Goal: Information Seeking & Learning: Learn about a topic

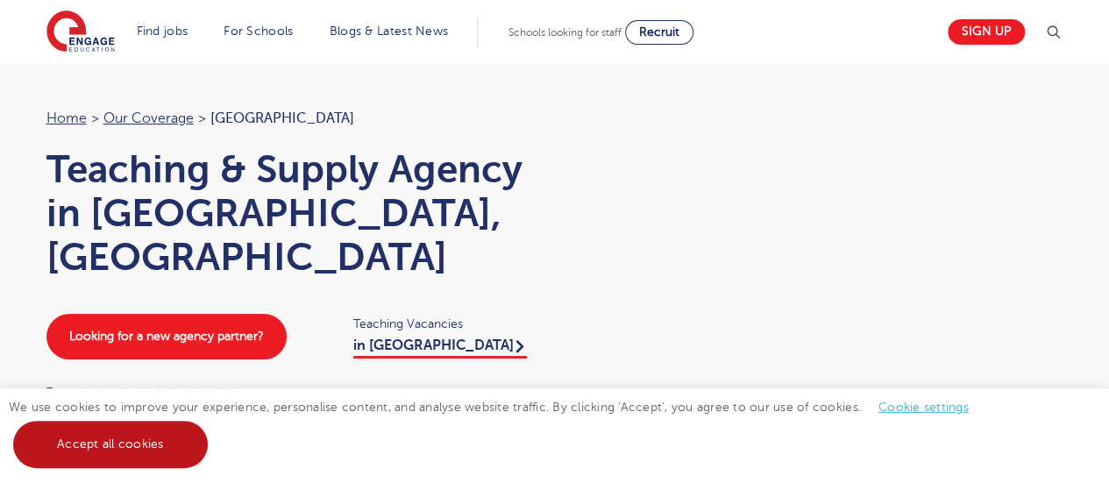
click at [140, 448] on link "Accept all cookies" at bounding box center [110, 444] width 195 height 47
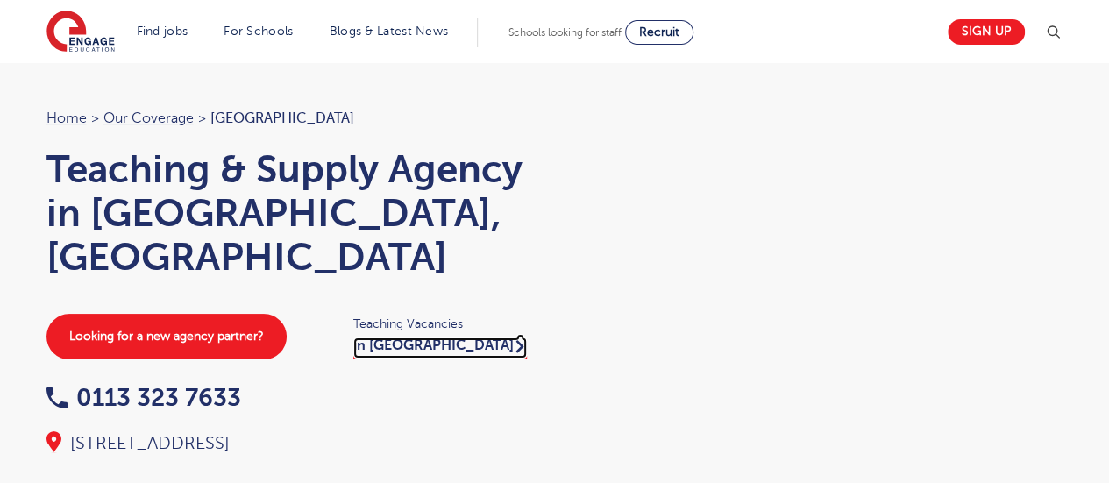
click at [380, 337] on link "in Leeds" at bounding box center [440, 347] width 174 height 21
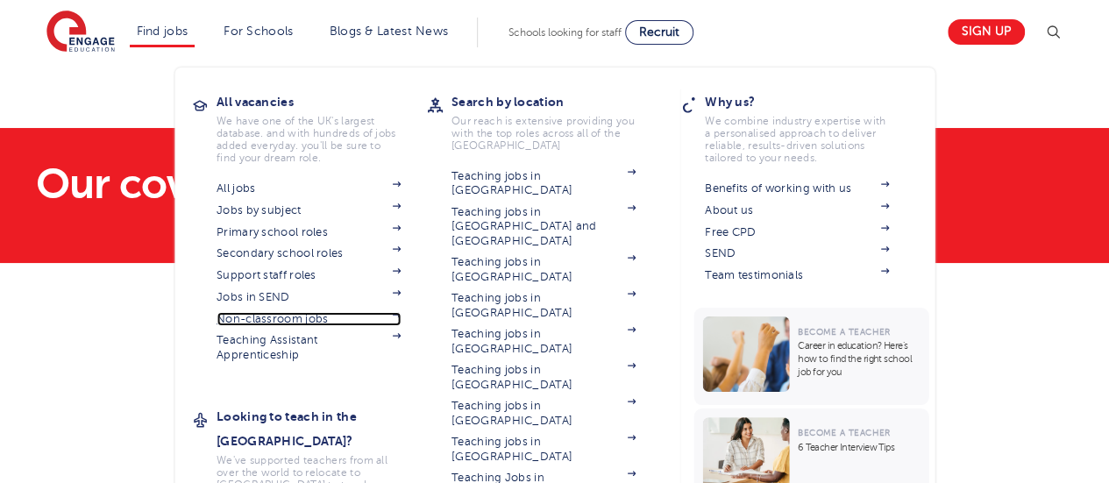
click at [302, 316] on link "Non-classroom jobs" at bounding box center [309, 319] width 184 height 14
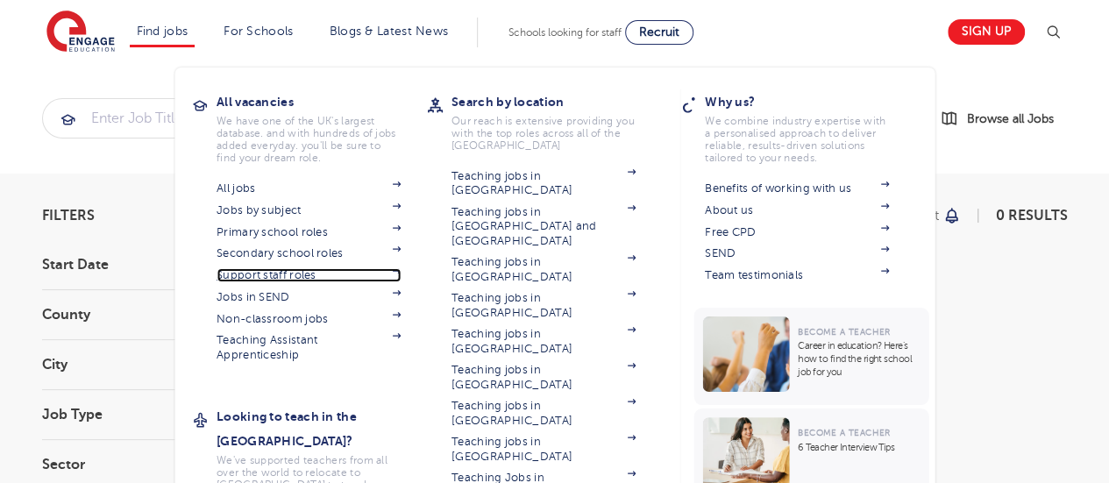
click at [280, 278] on link "Support staff roles" at bounding box center [309, 275] width 184 height 14
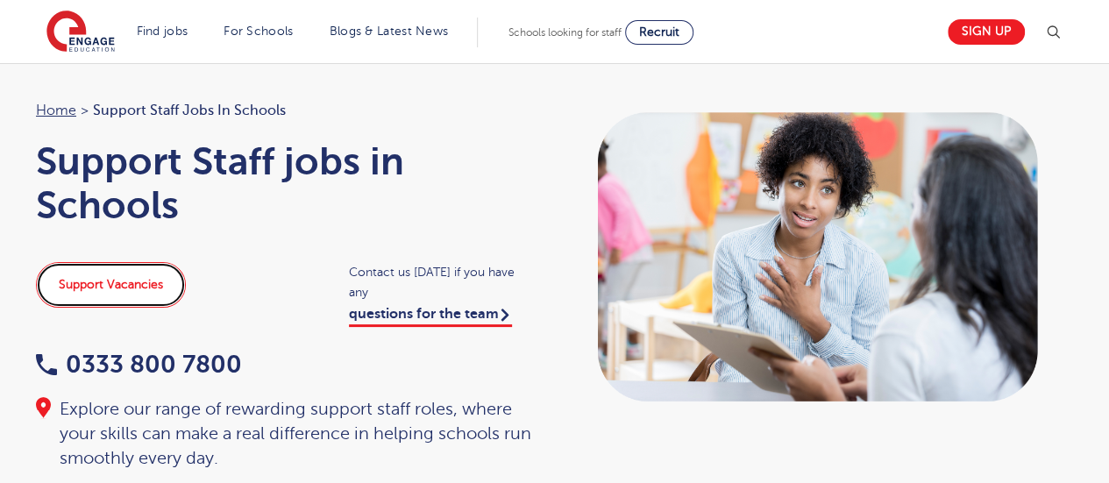
click at [149, 278] on link "Support Vacancies" at bounding box center [111, 285] width 150 height 46
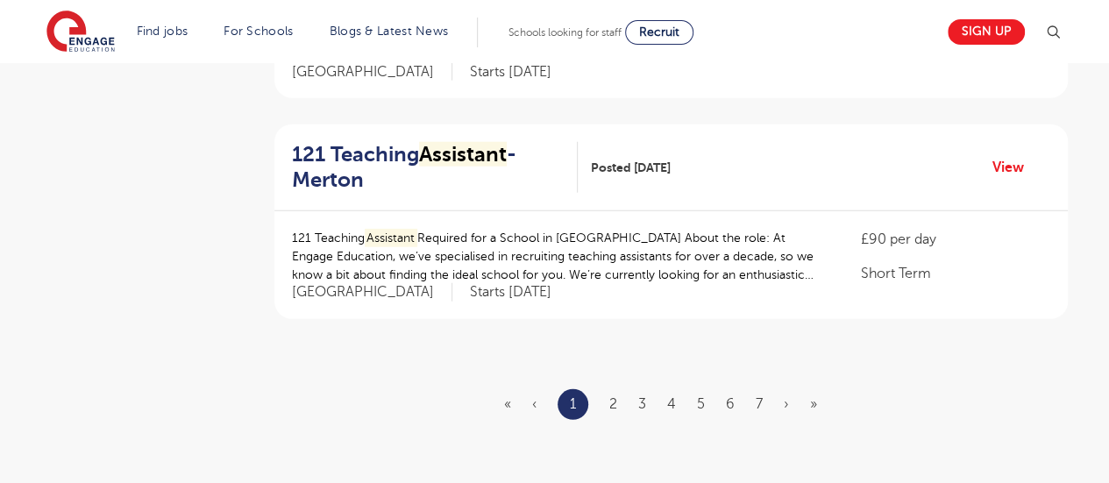
scroll to position [2162, 0]
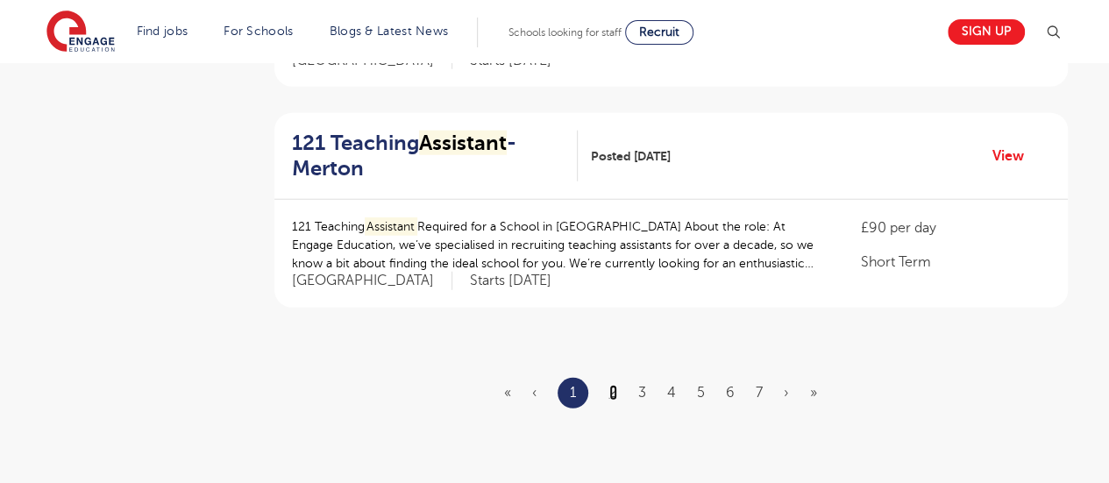
click at [612, 385] on link "2" at bounding box center [613, 393] width 8 height 16
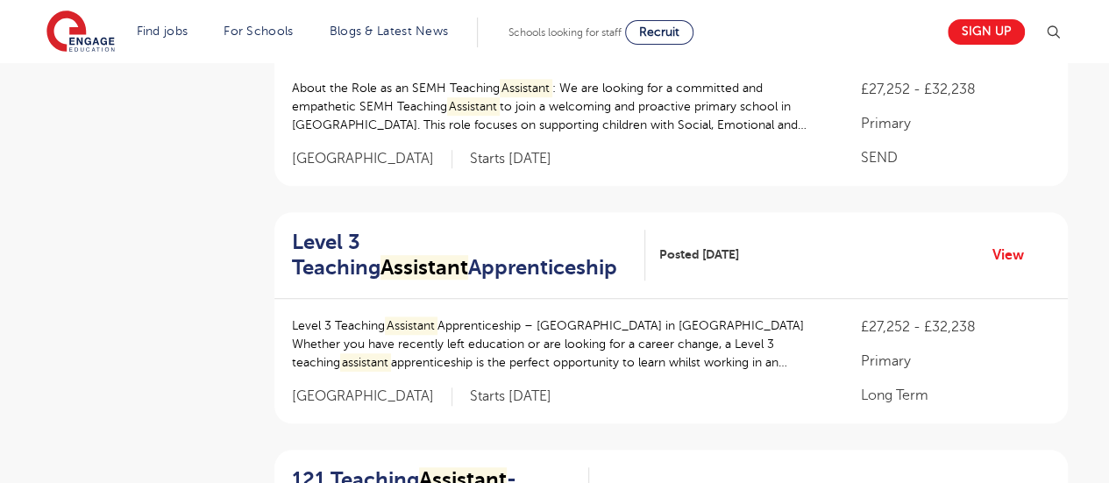
scroll to position [561, 0]
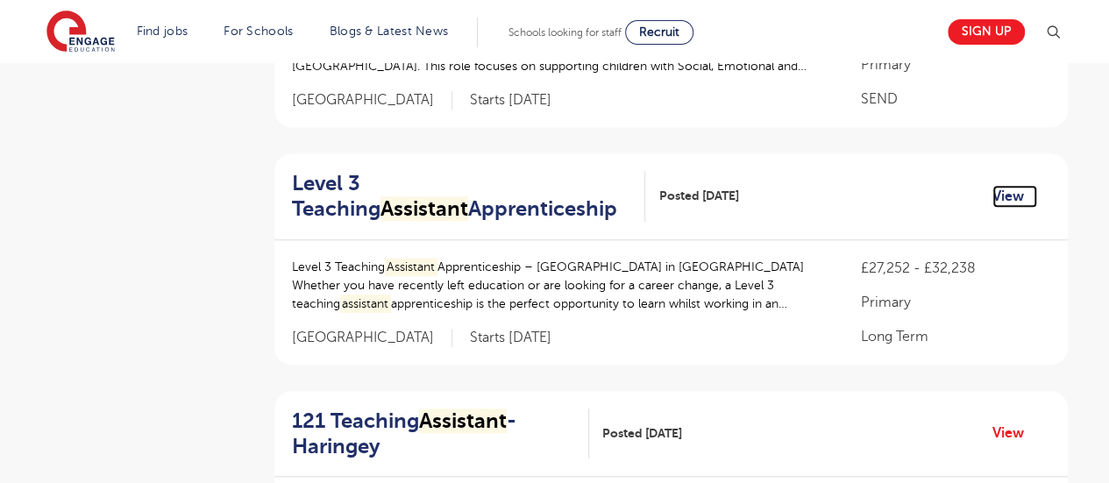
click at [1005, 193] on link "View" at bounding box center [1014, 196] width 45 height 23
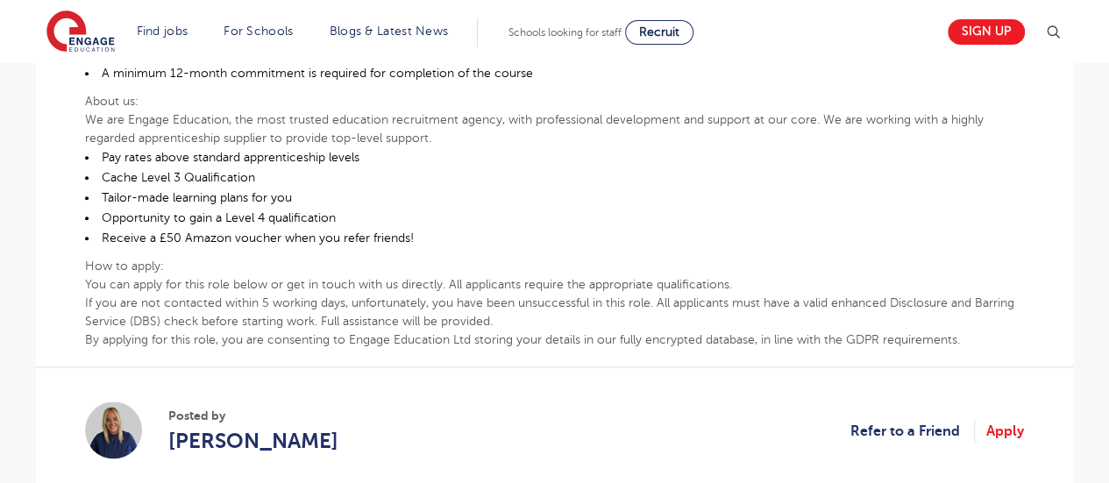
scroll to position [899, 0]
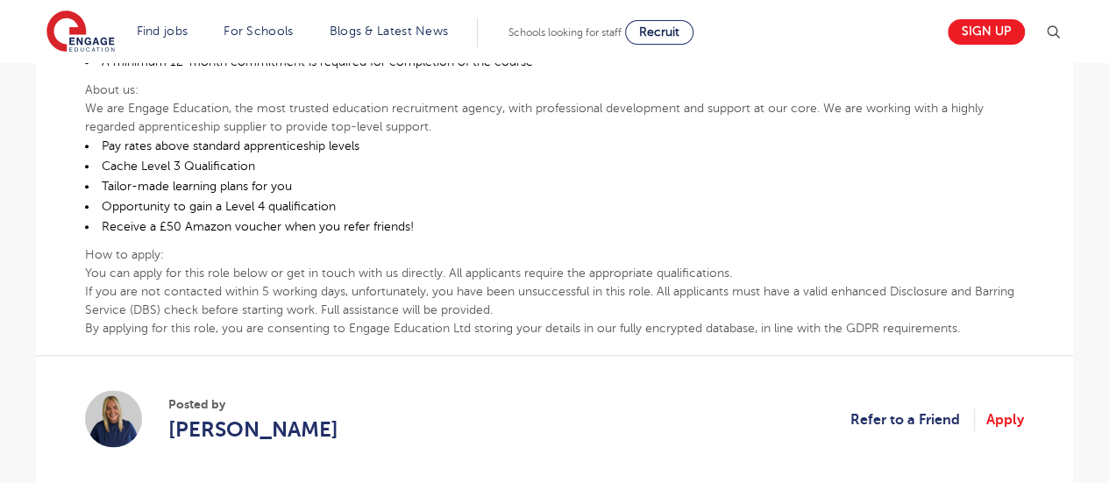
click at [542, 355] on section "Posted by [PERSON_NAME] Refer to a Friend Apply" at bounding box center [554, 420] width 939 height 131
